Goal: Task Accomplishment & Management: Manage account settings

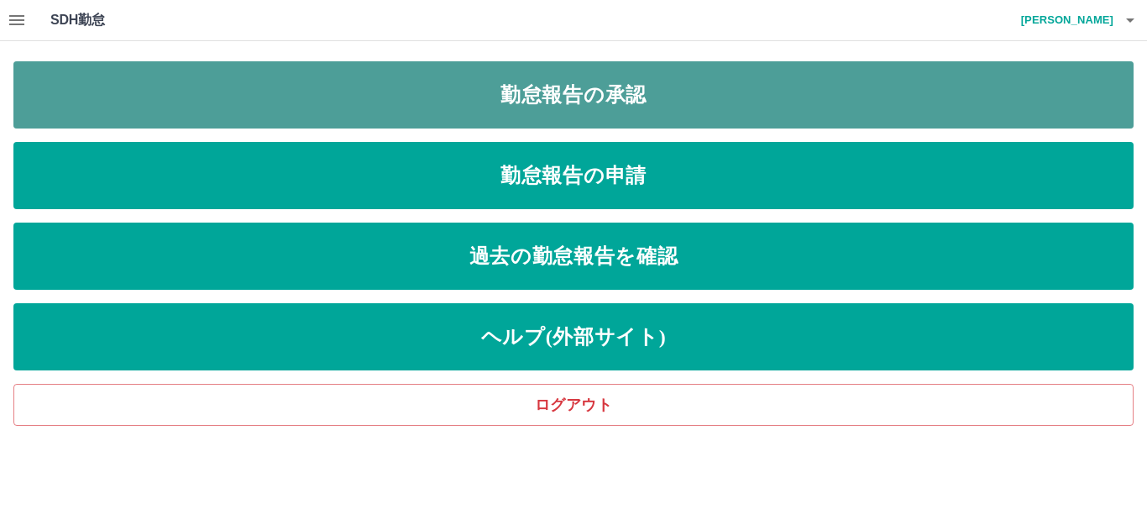
click at [523, 102] on link "勤怠報告の承認" at bounding box center [573, 94] width 1120 height 67
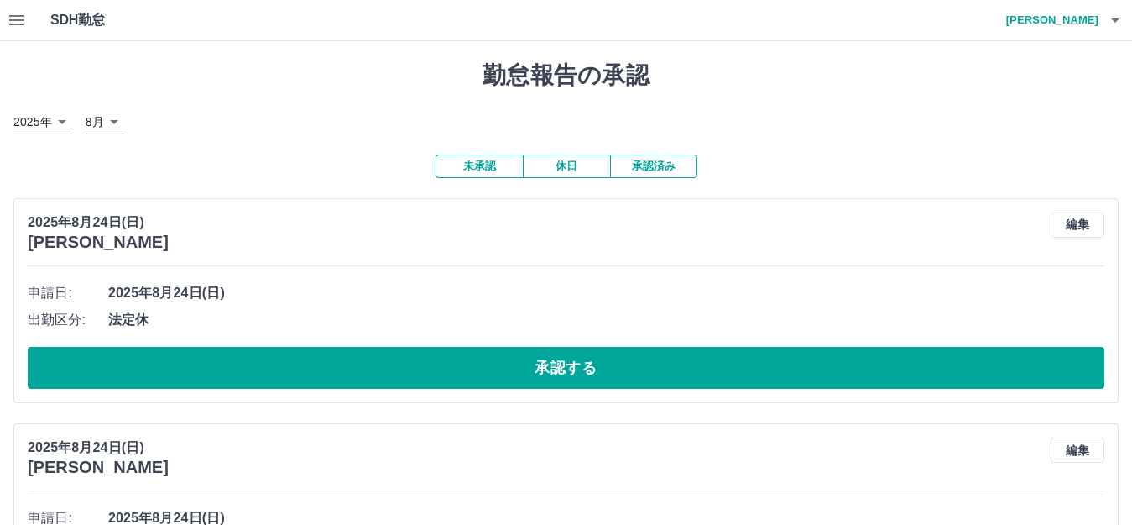
click at [18, 21] on icon "button" at bounding box center [16, 20] width 15 height 10
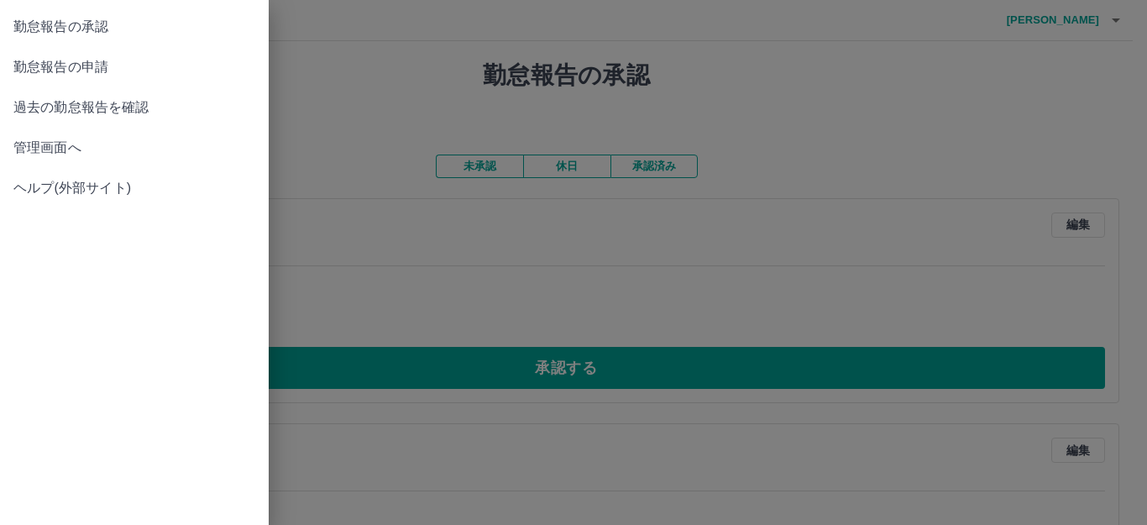
click at [18, 21] on div "勤怠報告の承認 勤怠報告の申請 過去の勤怠報告を確認 管理画面へ ヘルプ(外部サイト)" at bounding box center [573, 262] width 1147 height 525
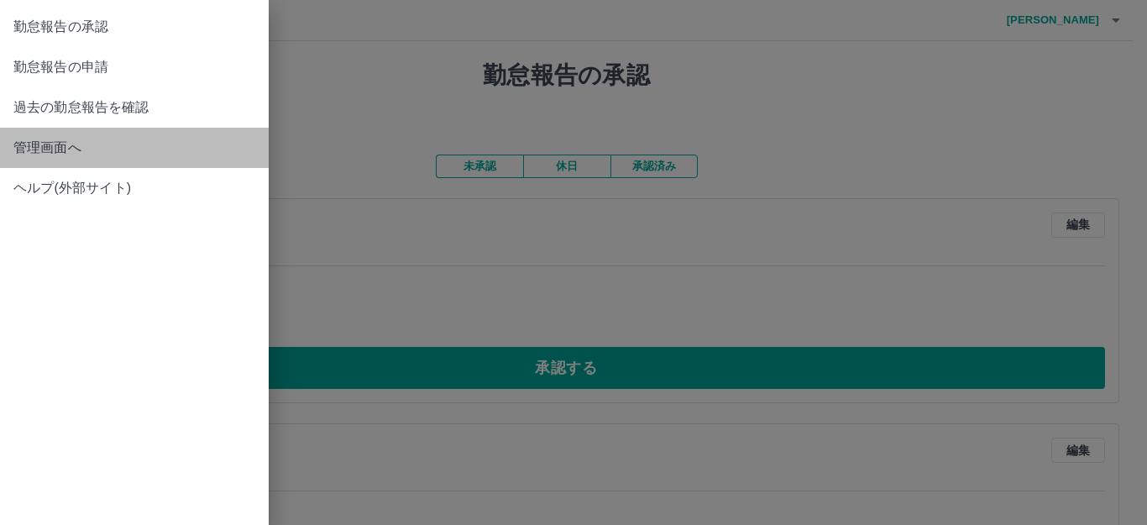
click at [22, 148] on span "管理画面へ" at bounding box center [134, 148] width 242 height 20
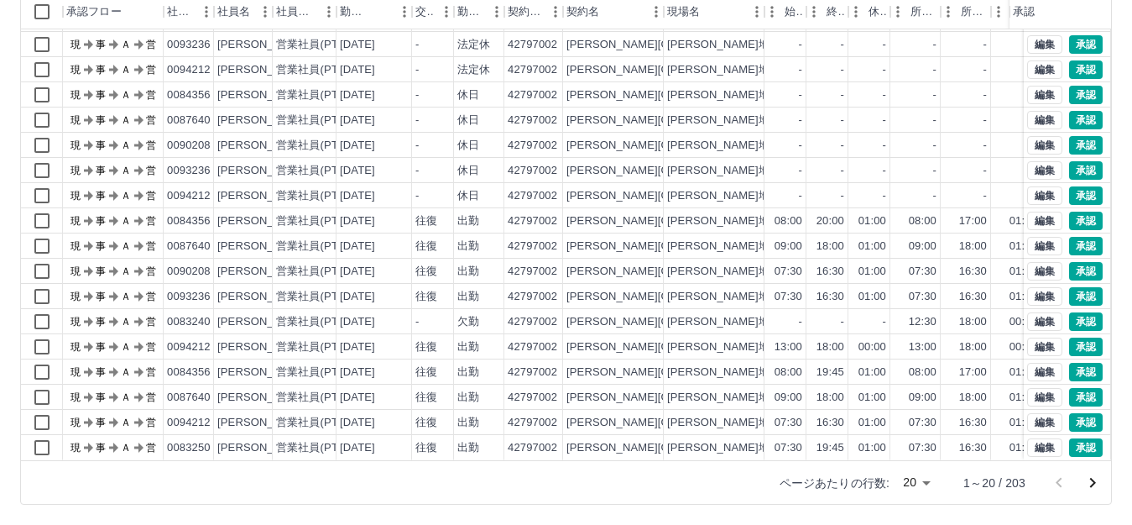
scroll to position [87, 0]
click at [1094, 478] on icon "次のページへ" at bounding box center [1093, 483] width 20 height 20
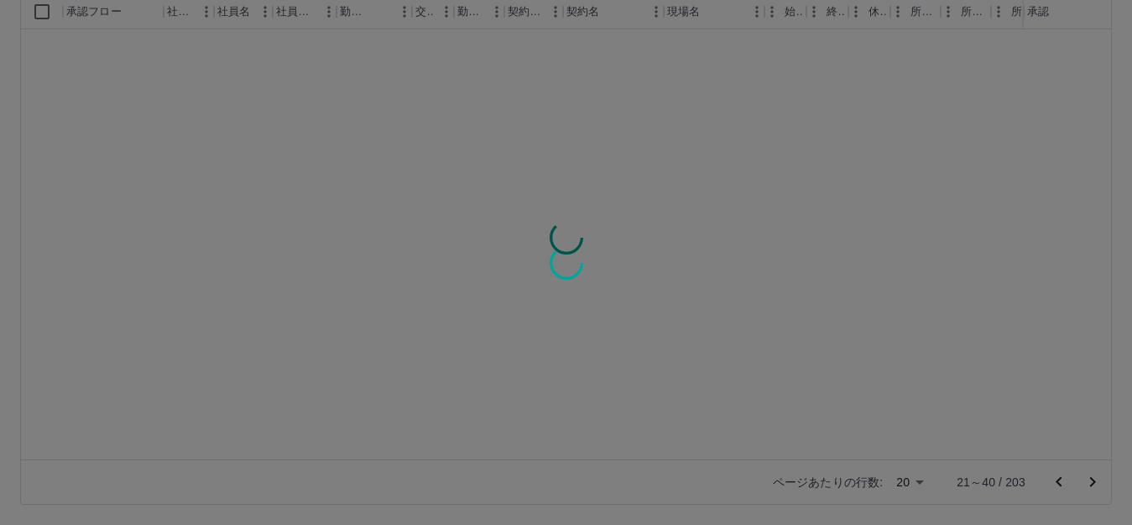
scroll to position [0, 0]
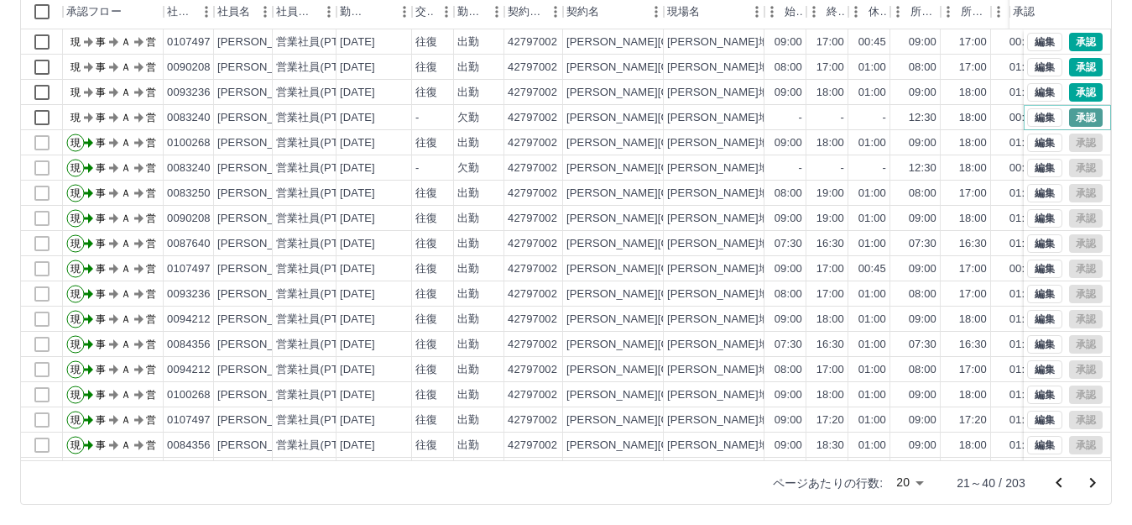
click at [1070, 112] on button "承認" at bounding box center [1086, 117] width 34 height 18
click at [1070, 88] on button "承認" at bounding box center [1086, 92] width 34 height 18
click at [1069, 60] on button "承認" at bounding box center [1086, 67] width 34 height 18
click at [1065, 60] on div "勤務実績承認 前月 [DATE] 次月 今月 月選択 承認モード 削除モード 一括承認 列一覧 0 フィルター 行間隔 エクスポート 承認フロー 社員番号 社…" at bounding box center [566, 190] width 1132 height 668
click at [1069, 37] on button "承認" at bounding box center [1086, 42] width 34 height 18
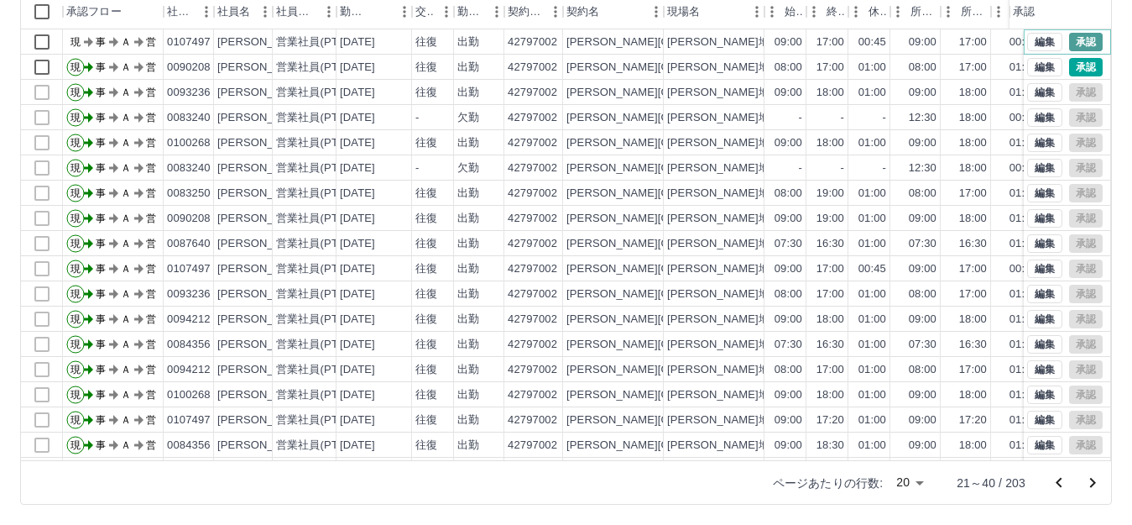
click at [1069, 37] on div "勤務実績承認 前月 [DATE] 次月 今月 月選択 承認モード 削除モード 一括承認 列一覧 0 フィルター 行間隔 エクスポート 承認フロー 社員番号 社…" at bounding box center [566, 190] width 1132 height 668
click at [1062, 473] on icon "前のページへ" at bounding box center [1059, 483] width 20 height 20
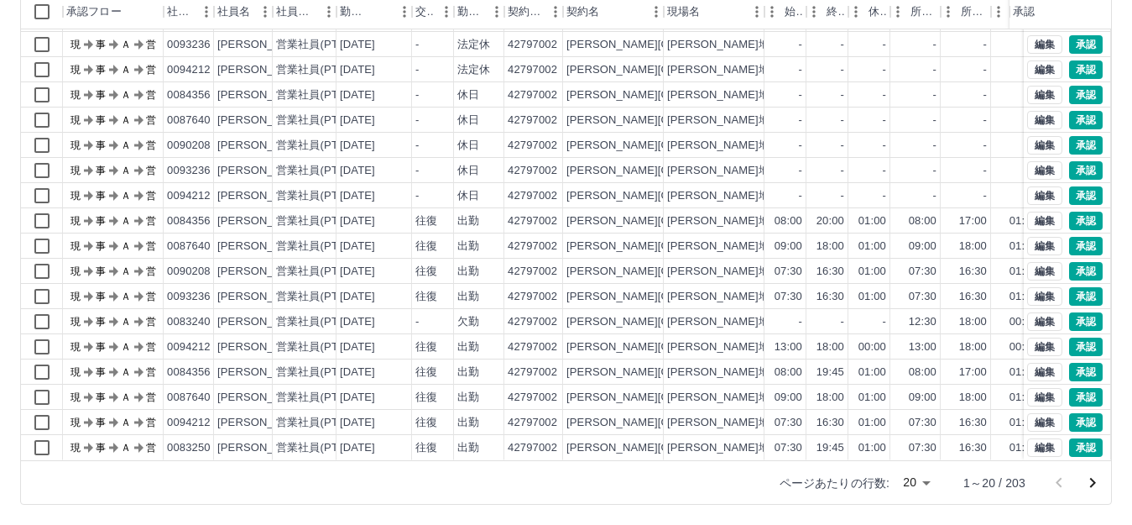
scroll to position [87, 0]
click at [1069, 438] on button "承認" at bounding box center [1086, 447] width 34 height 18
click at [1070, 413] on button "承認" at bounding box center [1086, 422] width 34 height 18
click at [1070, 405] on div "勤務実績承認 前月 [DATE] 次月 今月 月選択 承認モード 削除モード 一括承認 列一覧 0 フィルター 行間隔 エクスポート 承認フロー 社員番号 社…" at bounding box center [566, 190] width 1132 height 668
click at [1074, 388] on button "承認" at bounding box center [1086, 397] width 34 height 18
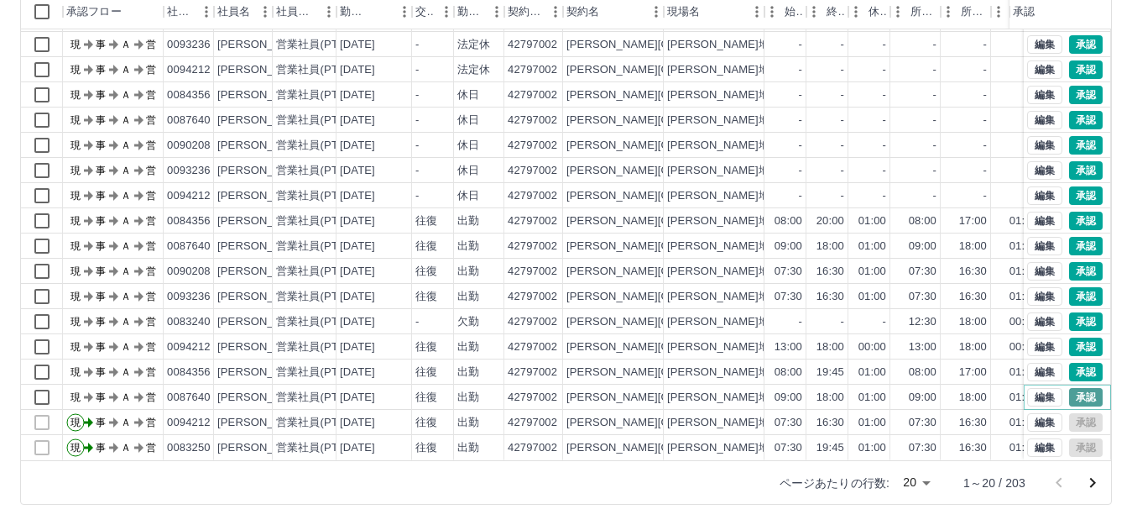
click at [1074, 380] on div "勤務実績承認 前月 [DATE] 次月 今月 月選択 承認モード 削除モード 一括承認 列一覧 0 フィルター 行間隔 エクスポート 承認フロー 社員番号 社…" at bounding box center [566, 190] width 1132 height 668
click at [1075, 363] on button "承認" at bounding box center [1086, 372] width 34 height 18
